Goal: Check status: Check status

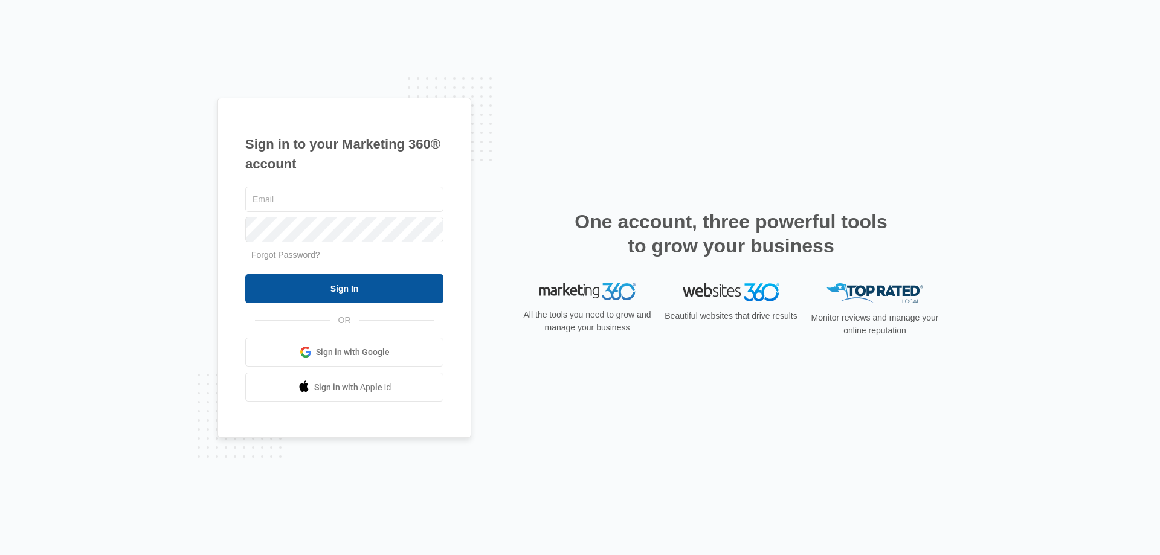
type input "bobby@specialty-fasteners.com"
click at [350, 283] on input "Sign In" at bounding box center [344, 288] width 198 height 29
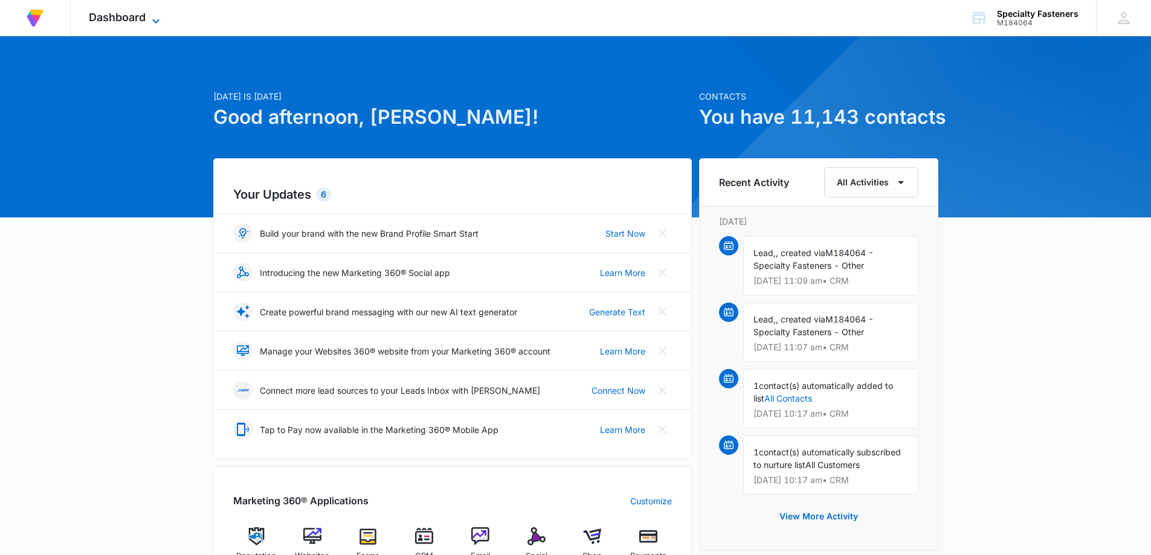
click at [151, 25] on icon at bounding box center [156, 21] width 15 height 15
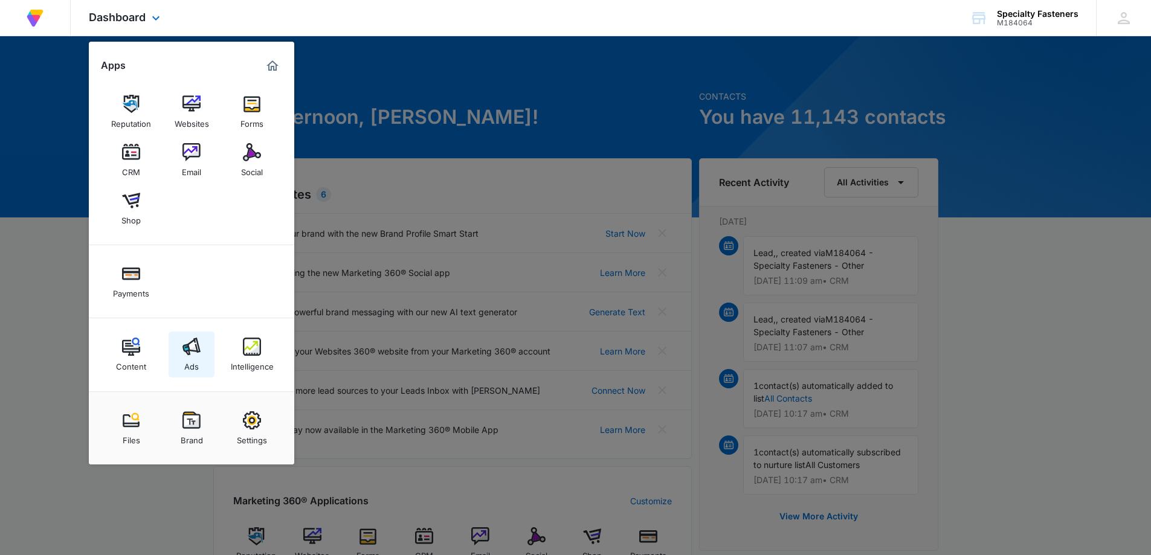
click at [189, 350] on img at bounding box center [191, 347] width 18 height 18
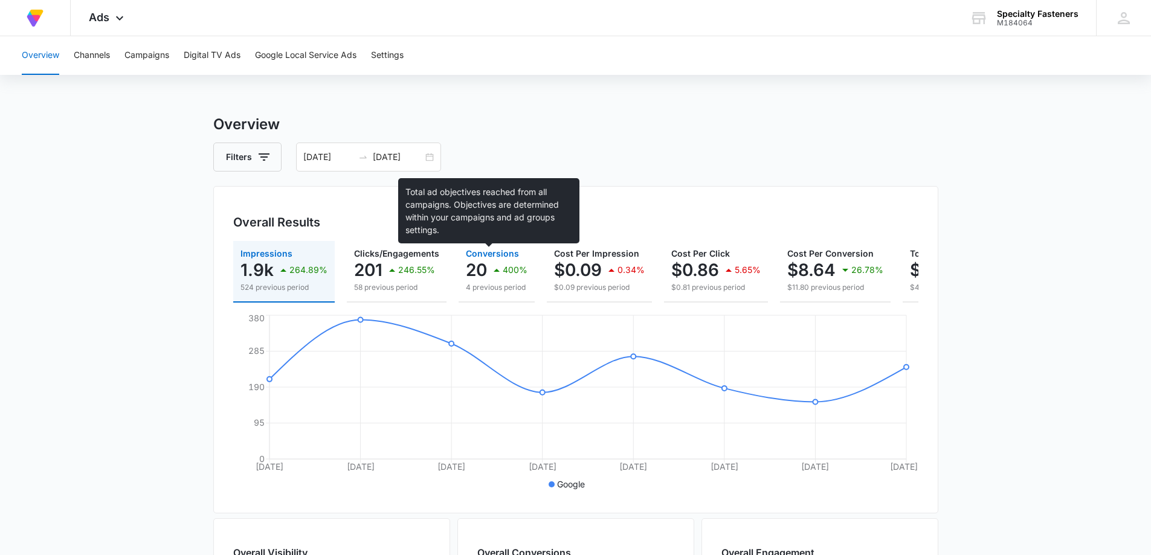
click at [484, 258] on span "Conversions" at bounding box center [492, 253] width 53 height 10
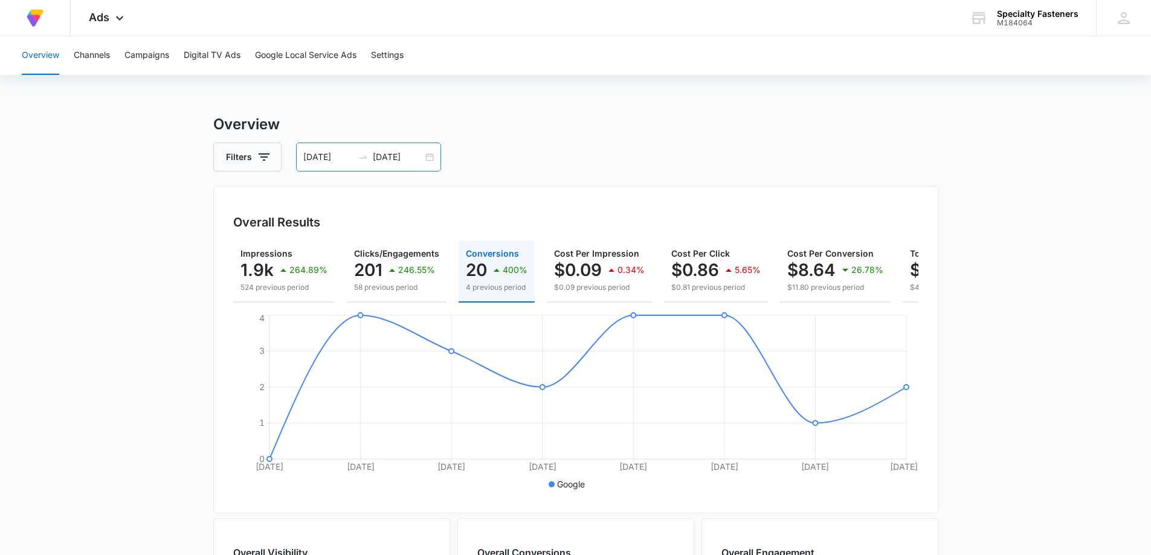
click at [432, 156] on div "[DATE] [DATE]" at bounding box center [368, 157] width 145 height 29
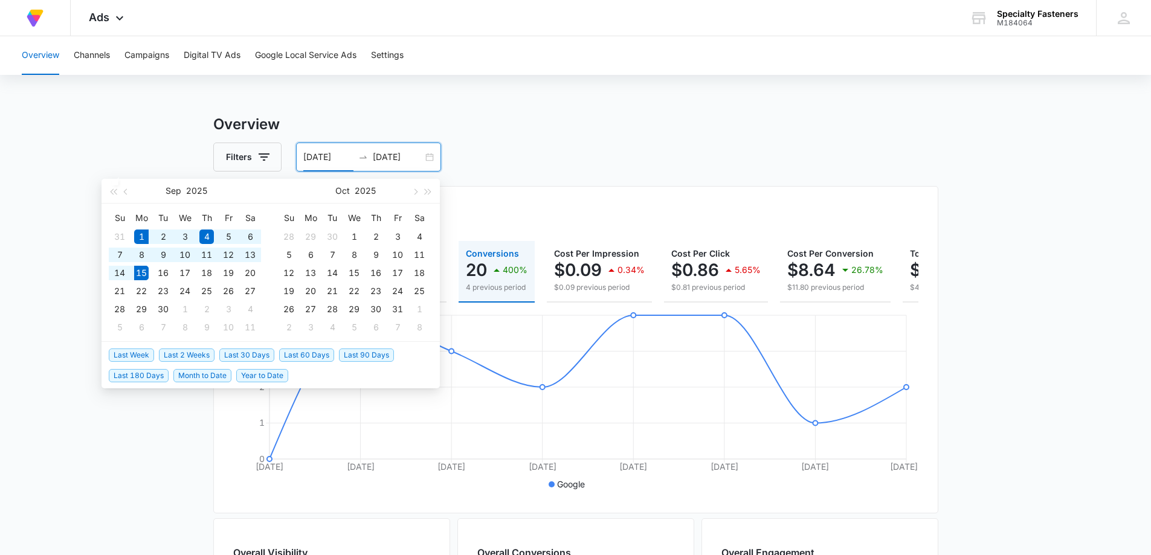
click at [198, 357] on span "Last 2 Weeks" at bounding box center [187, 355] width 56 height 13
type input "[DATE]"
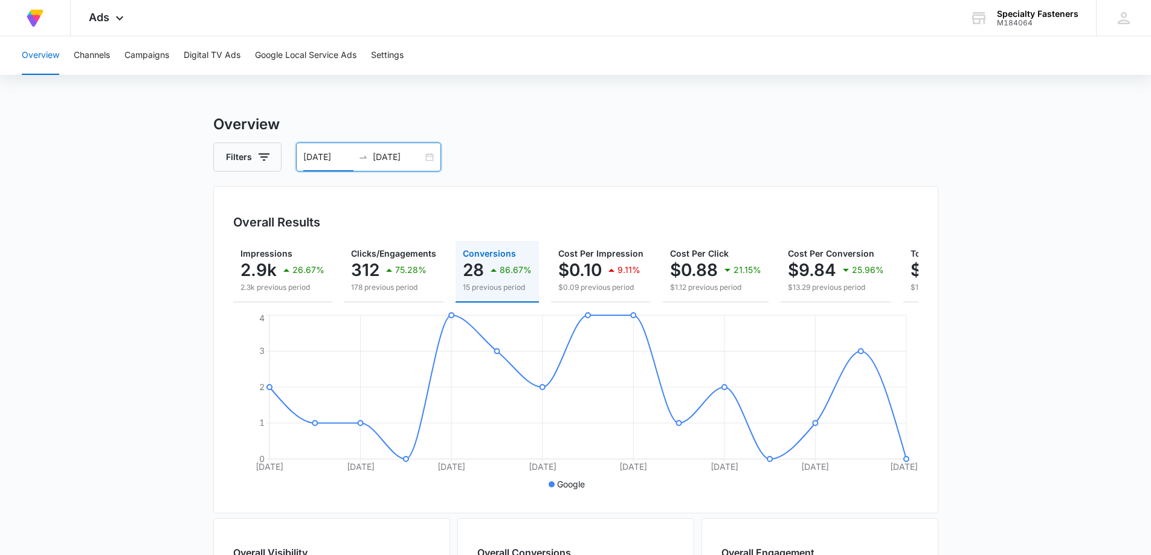
click at [430, 159] on div "[DATE] [DATE]" at bounding box center [368, 157] width 145 height 29
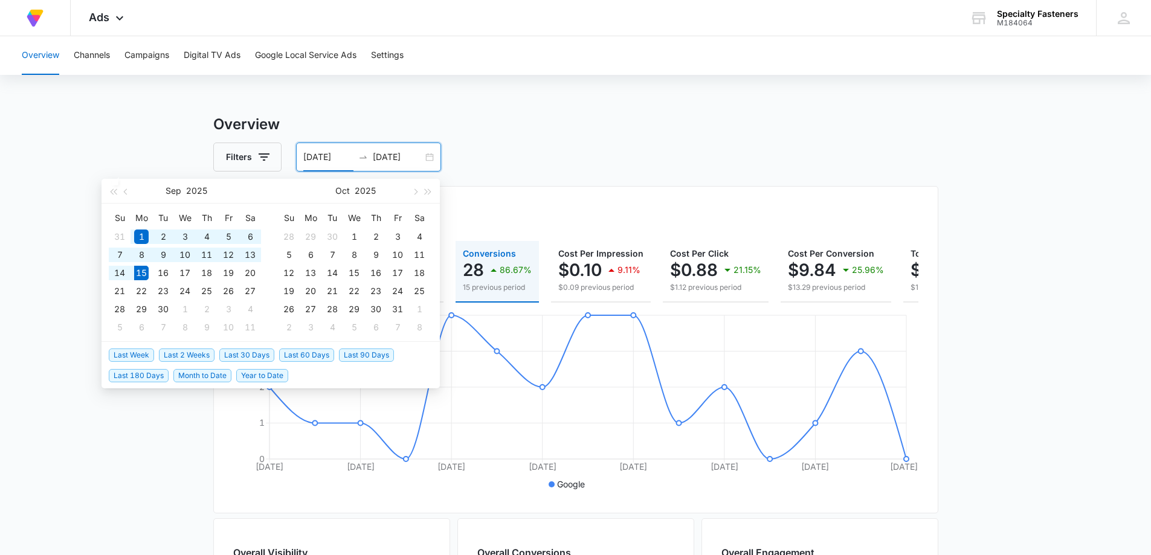
click at [258, 353] on span "Last 30 Days" at bounding box center [246, 355] width 55 height 13
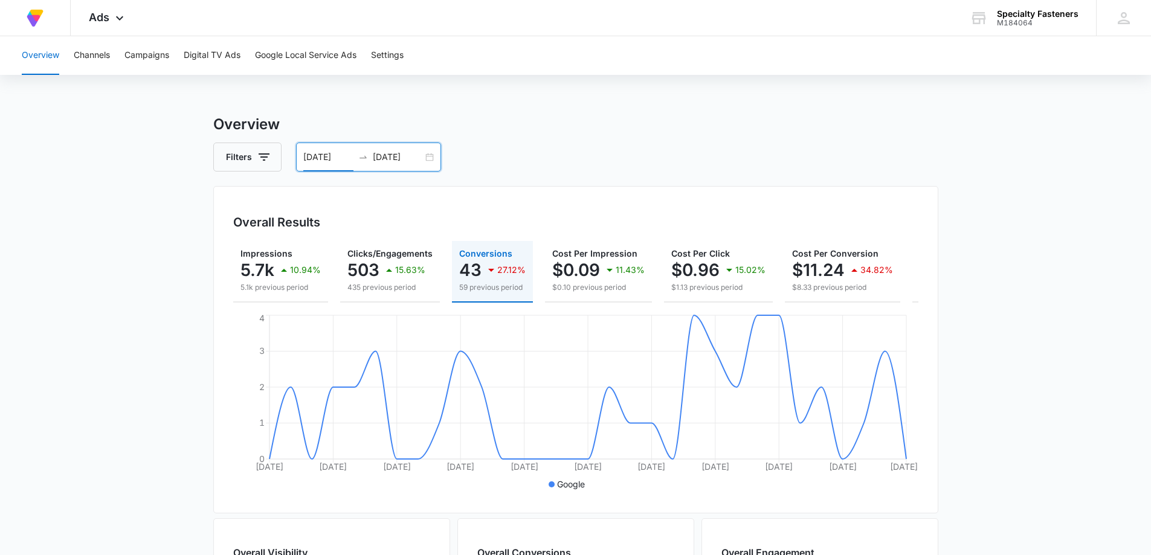
click at [431, 156] on div "[DATE] [DATE]" at bounding box center [368, 157] width 145 height 29
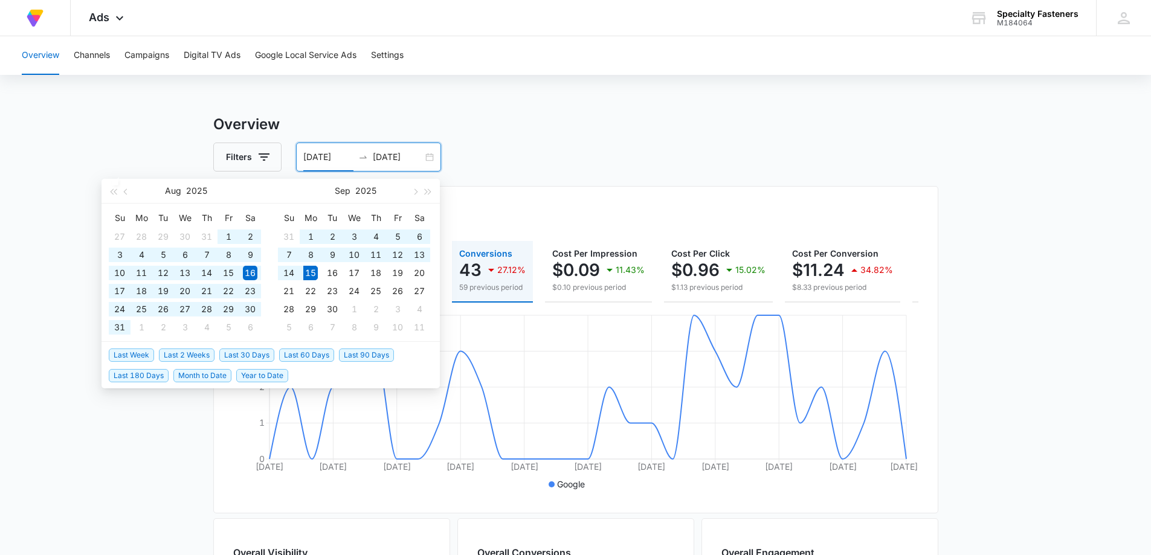
click at [325, 357] on span "Last 60 Days" at bounding box center [306, 355] width 55 height 13
type input "[DATE]"
